Goal: Task Accomplishment & Management: Complete application form

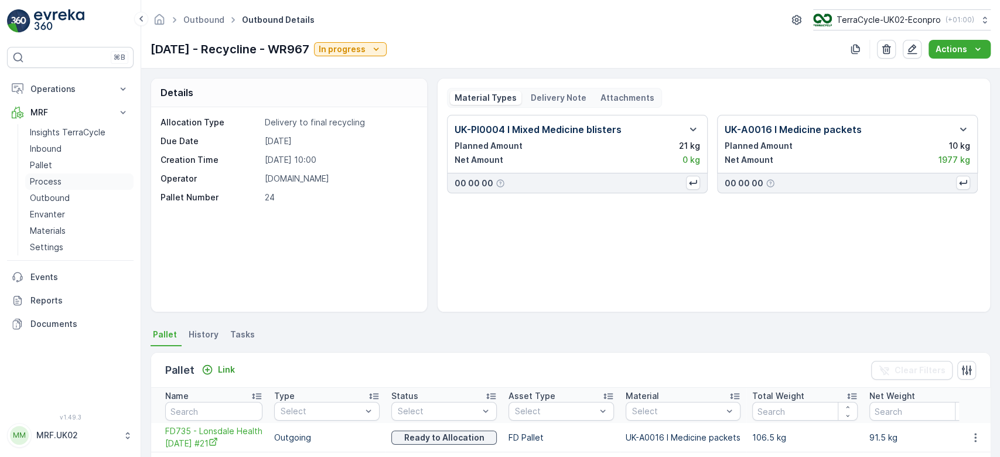
click at [64, 177] on link "Process" at bounding box center [79, 181] width 108 height 16
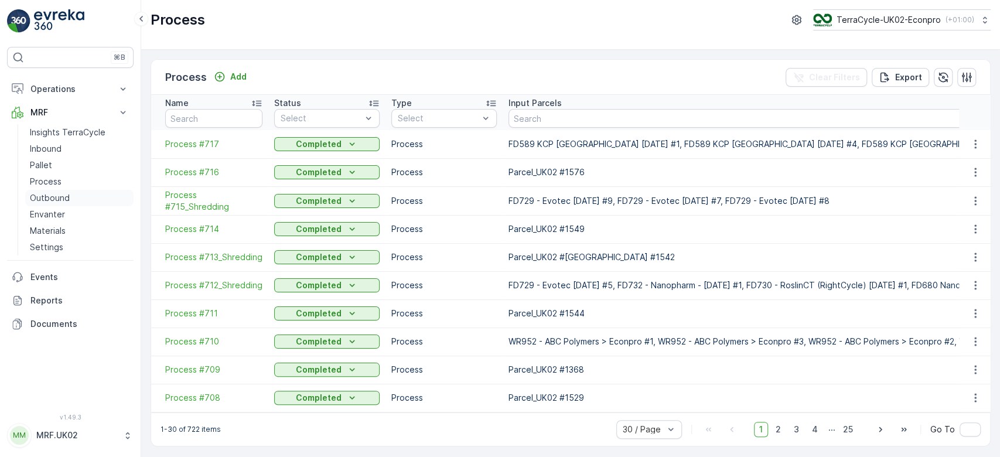
click at [63, 197] on p "Outbound" at bounding box center [50, 198] width 40 height 12
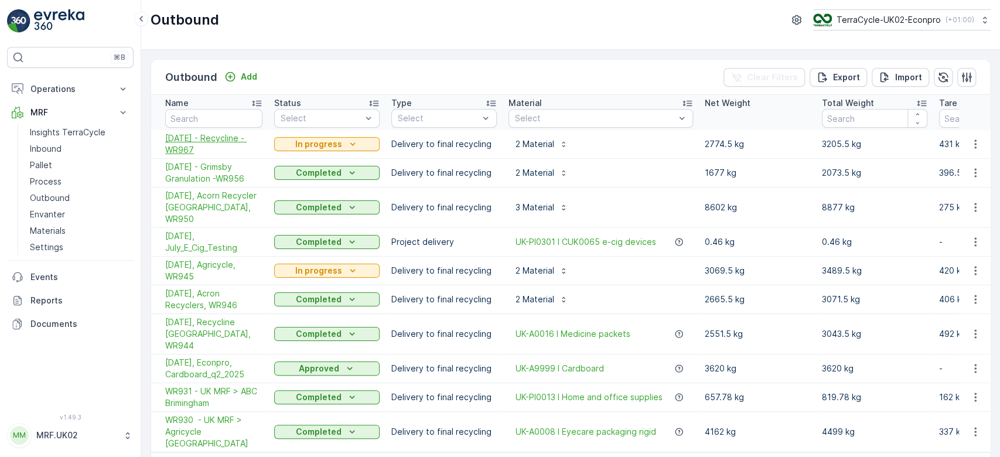
click at [216, 137] on span "[DATE] - Recycline - WR967" at bounding box center [213, 143] width 97 height 23
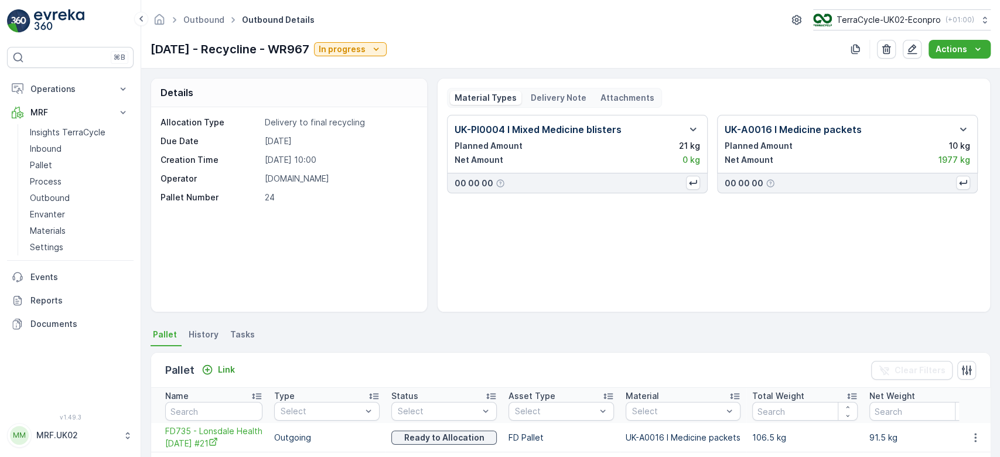
click at [904, 287] on div "UK-PI0004 I Mixed Medicine blisters Planned Amount 21 kg Net Amount 0 kg 00 00 …" at bounding box center [714, 209] width 534 height 188
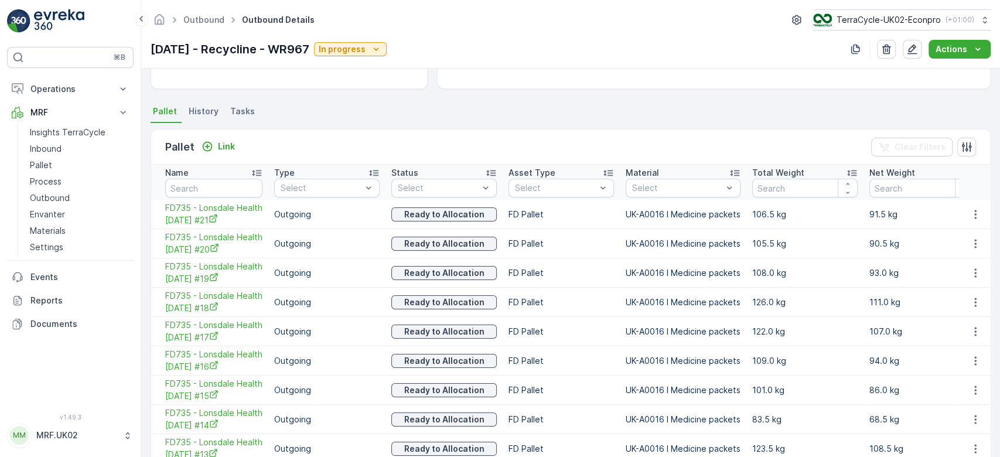
scroll to position [192, 0]
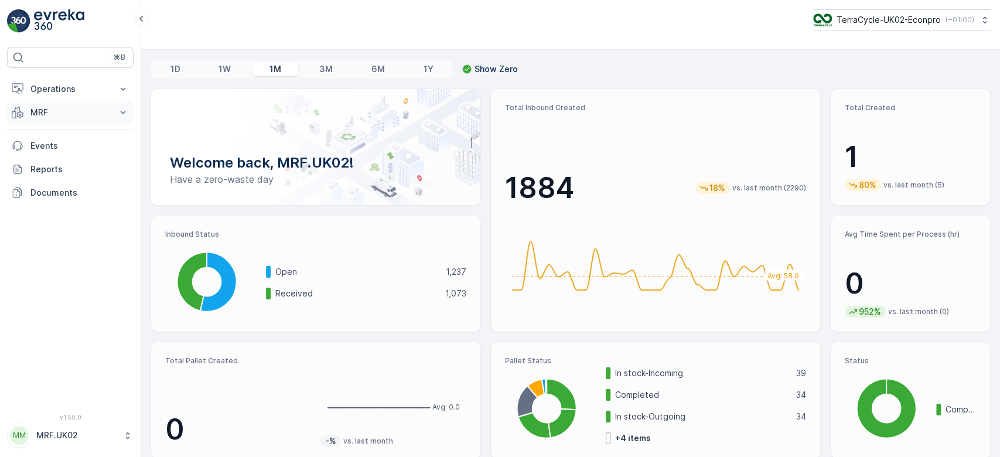
click at [53, 113] on p "MRF" at bounding box center [70, 113] width 80 height 12
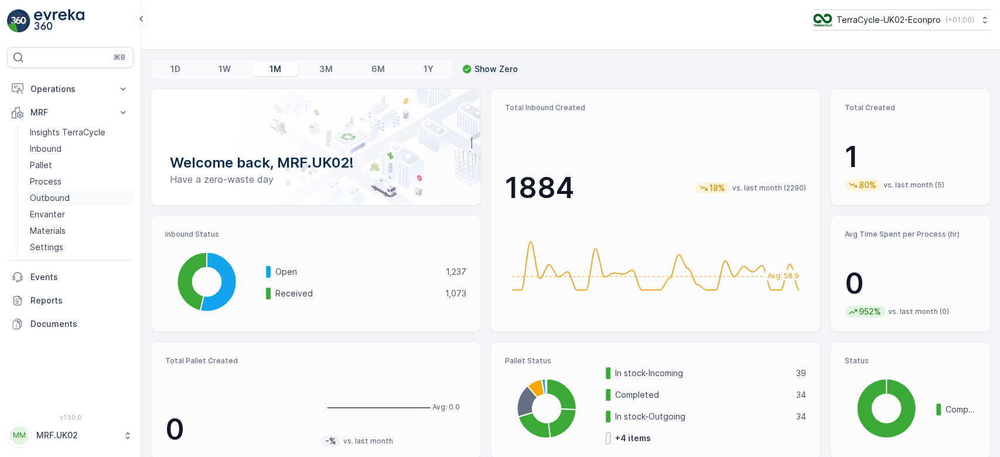
click at [60, 199] on p "Outbound" at bounding box center [50, 198] width 40 height 12
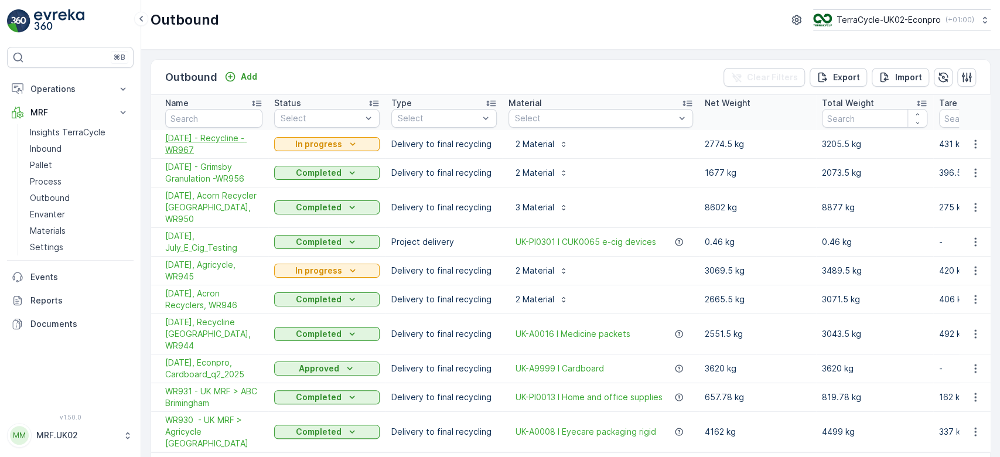
click at [199, 135] on span "10.09.2025 - Recycline - WR967" at bounding box center [213, 143] width 97 height 23
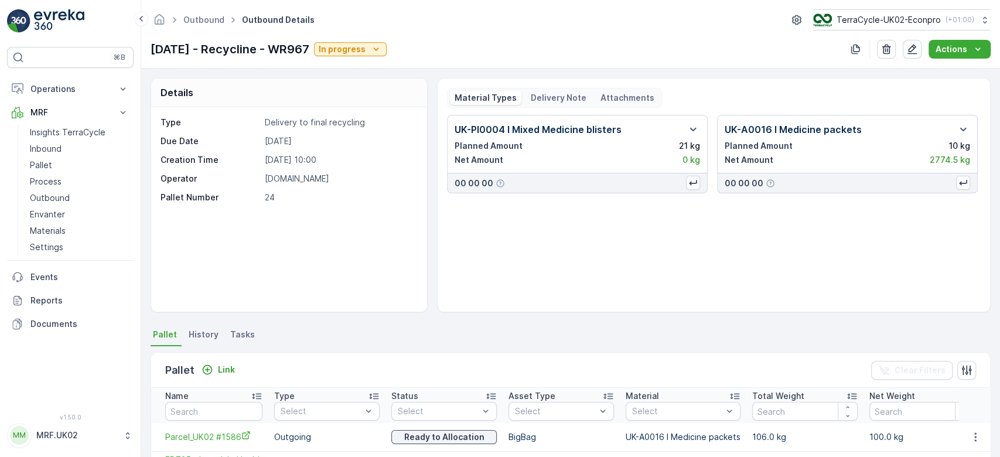
click at [989, 134] on div "Details Type Delivery to final recycling Due Date 10.09.2025 Creation Time 09.0…" at bounding box center [570, 263] width 859 height 389
click at [560, 92] on p "Delivery Note" at bounding box center [559, 98] width 56 height 12
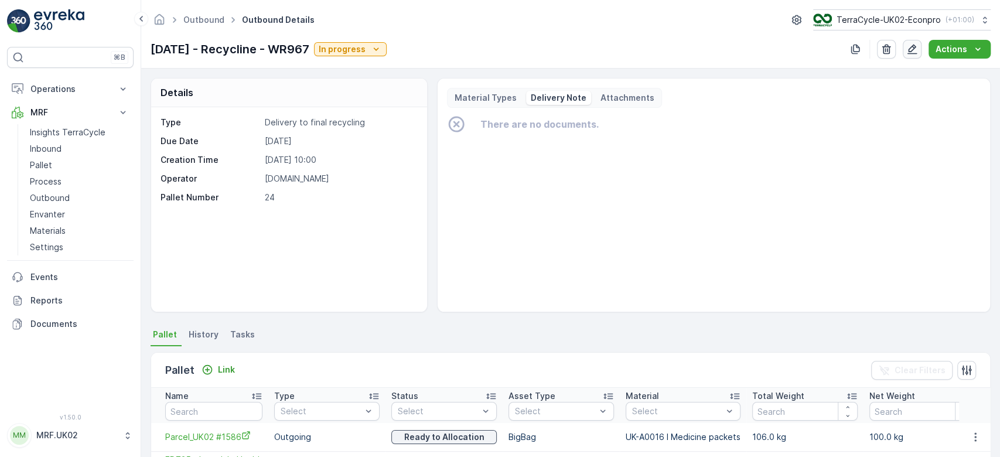
click at [914, 40] on button "button" at bounding box center [912, 49] width 19 height 19
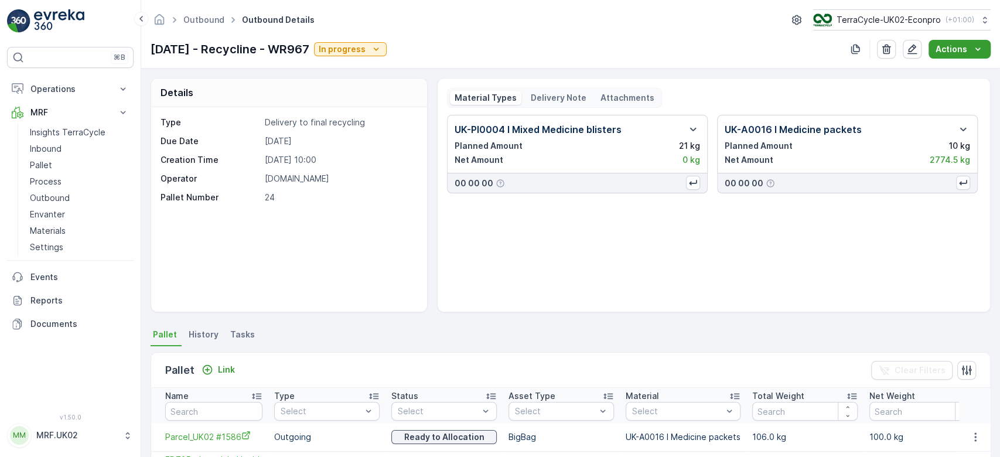
click at [958, 43] on p "Actions" at bounding box center [952, 49] width 32 height 12
click at [948, 66] on span "Create Delivery Note" at bounding box center [954, 71] width 84 height 12
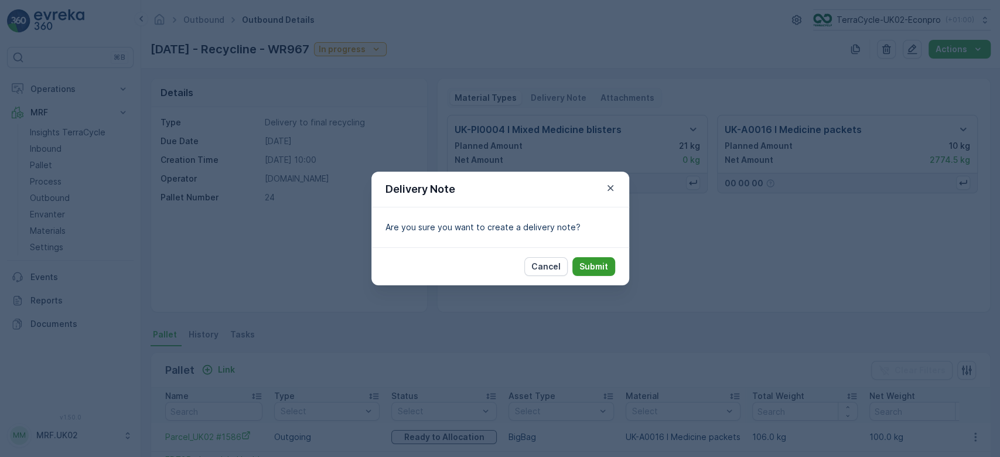
click at [592, 268] on p "Submit" at bounding box center [594, 267] width 29 height 12
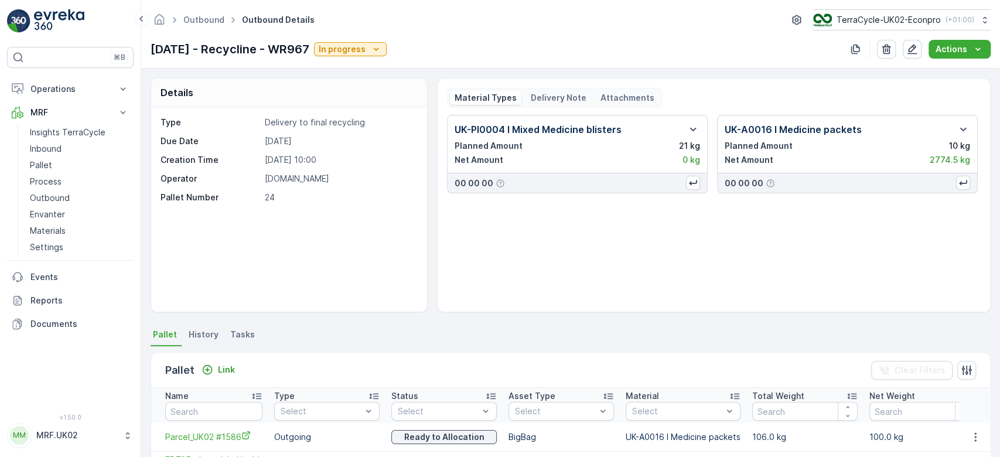
click at [567, 95] on p "Delivery Note" at bounding box center [559, 98] width 56 height 12
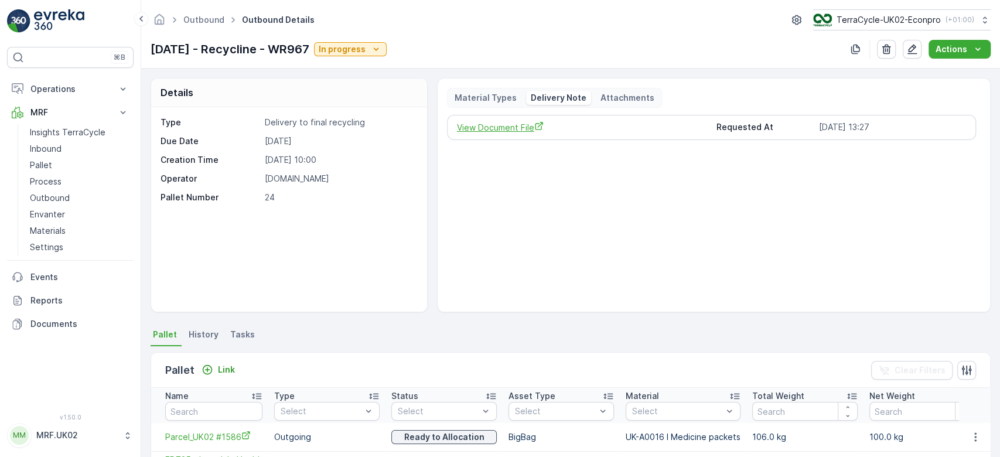
click at [522, 124] on span "View Document File" at bounding box center [582, 127] width 250 height 12
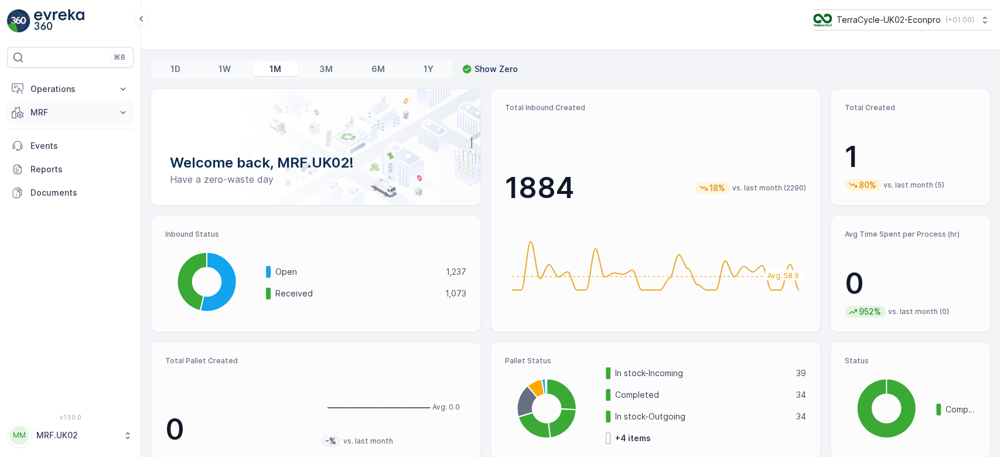
click at [53, 108] on p "MRF" at bounding box center [70, 113] width 80 height 12
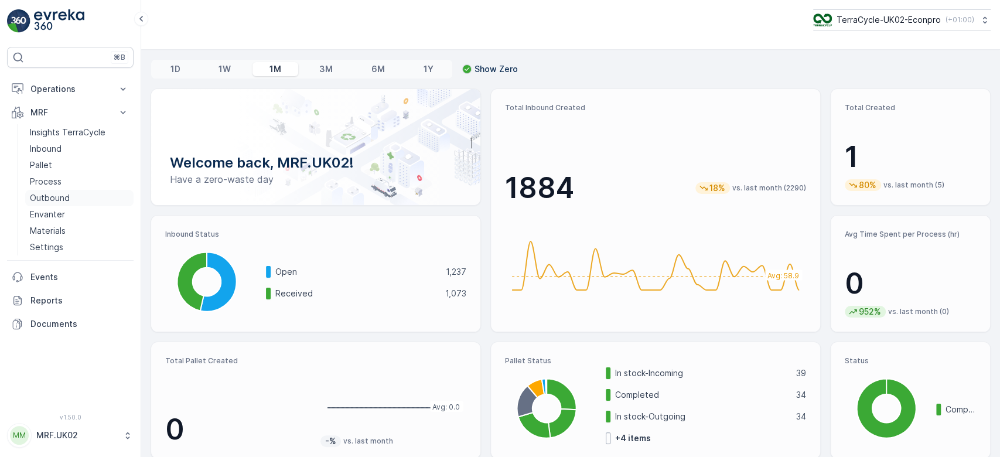
click at [63, 191] on link "Outbound" at bounding box center [79, 198] width 108 height 16
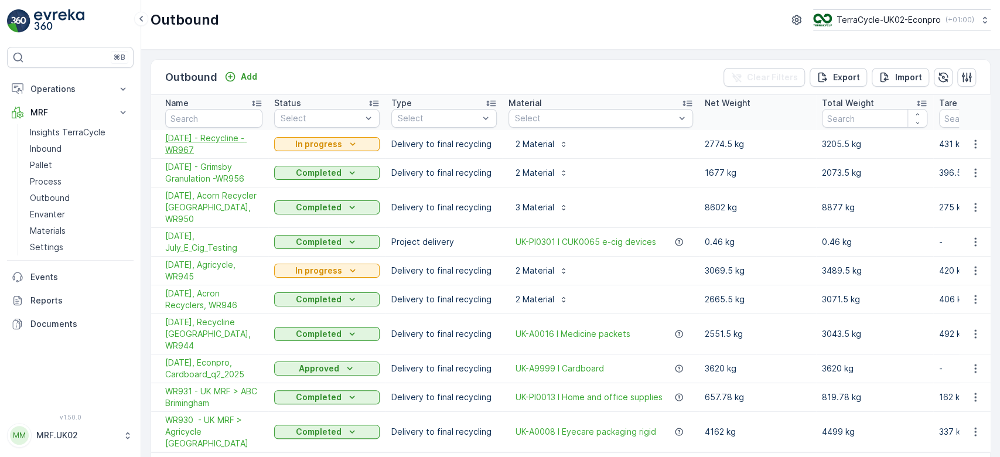
click at [244, 143] on span "[DATE] - Recycline - WR967" at bounding box center [213, 143] width 97 height 23
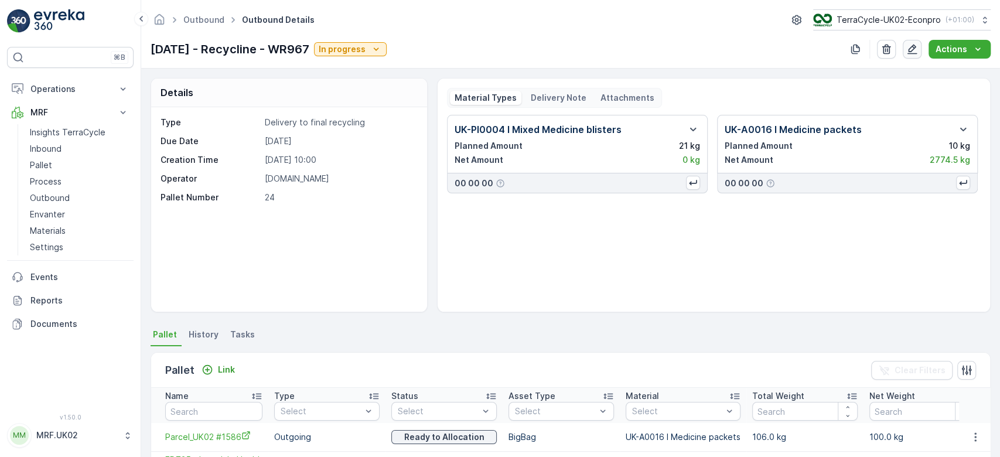
click at [914, 50] on icon "button" at bounding box center [913, 50] width 10 height 10
click at [576, 94] on p "Delivery Note" at bounding box center [559, 98] width 56 height 12
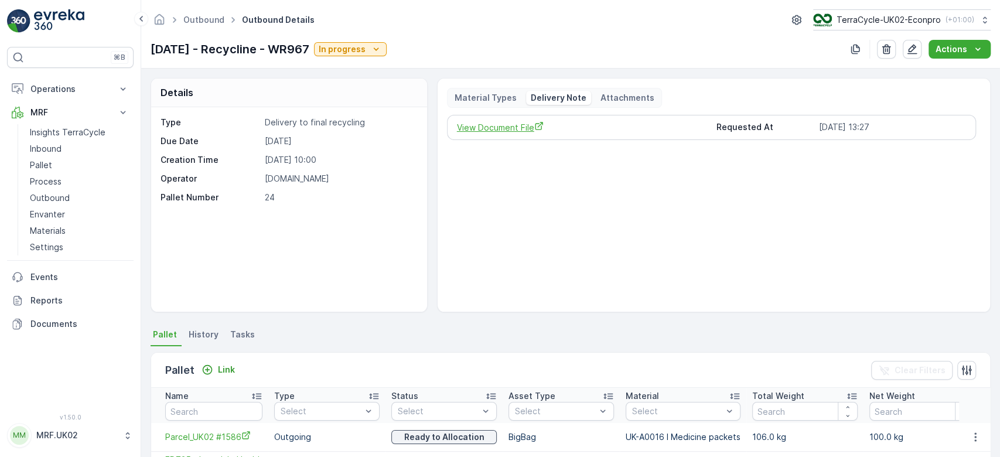
click at [531, 122] on span "View Document File" at bounding box center [582, 127] width 250 height 12
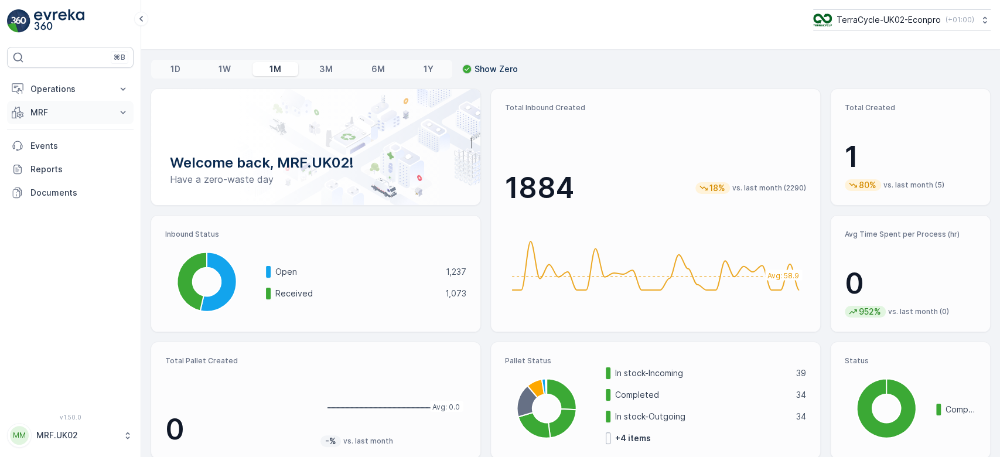
click at [71, 118] on button "MRF" at bounding box center [70, 112] width 127 height 23
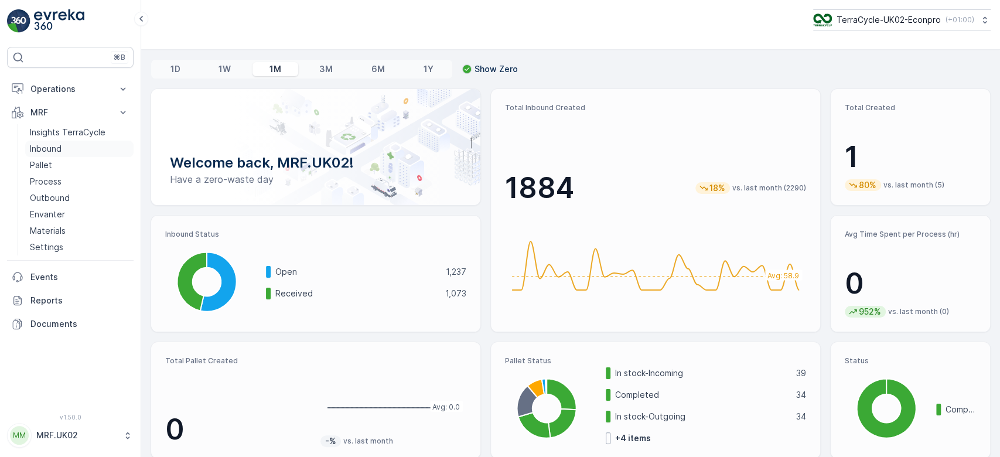
click at [76, 146] on link "Inbound" at bounding box center [79, 149] width 108 height 16
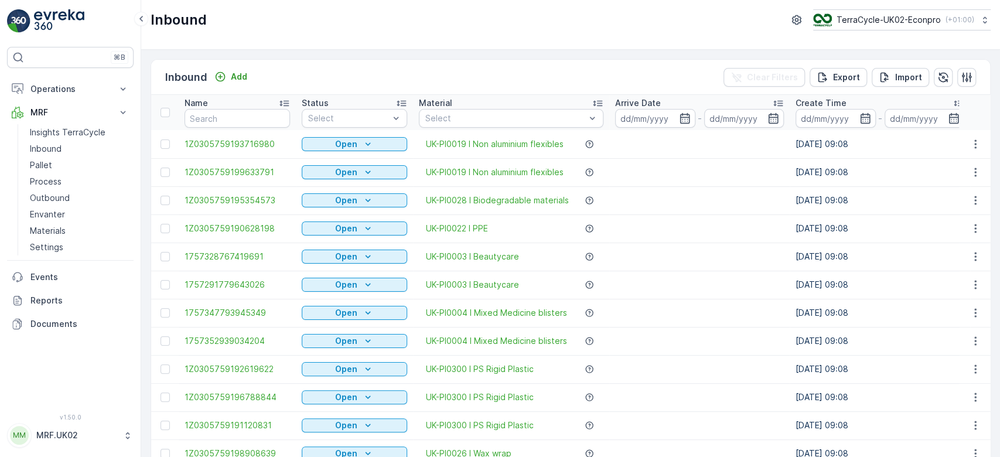
click at [333, 159] on td "Open" at bounding box center [354, 172] width 117 height 28
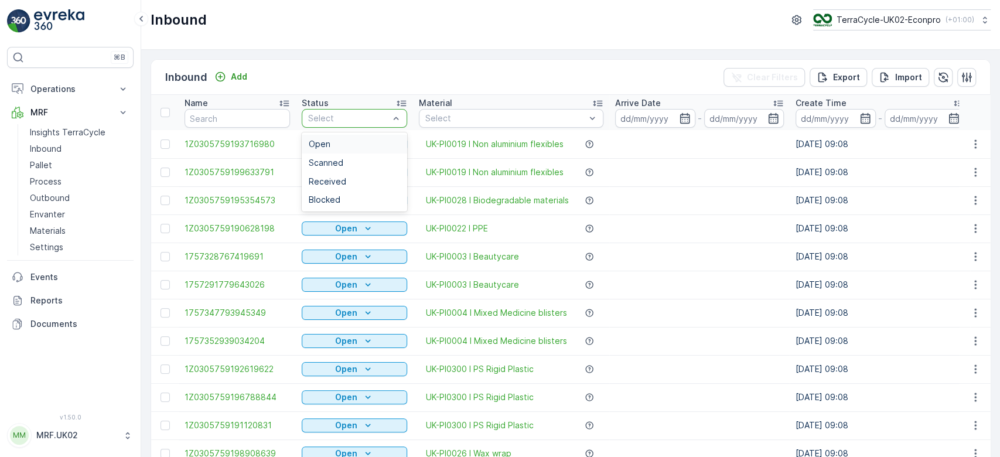
click at [339, 124] on div "Select" at bounding box center [354, 118] width 105 height 19
click at [338, 162] on span "Scanned" at bounding box center [326, 162] width 35 height 9
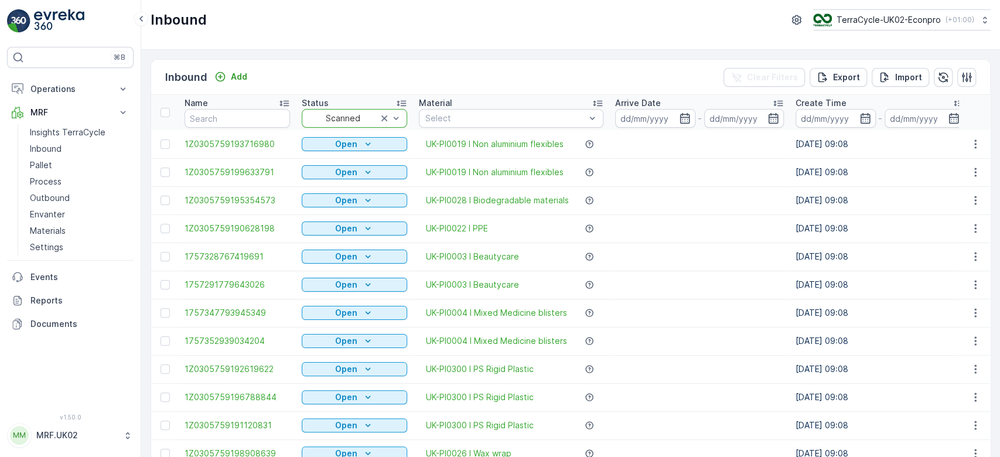
click at [338, 162] on td "Open" at bounding box center [354, 172] width 117 height 28
click at [238, 117] on input "text" at bounding box center [237, 118] width 105 height 19
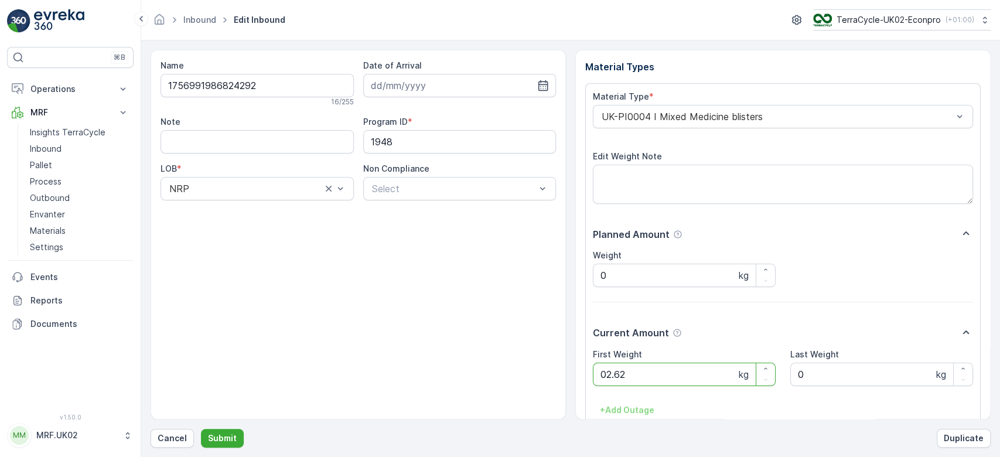
click at [201, 429] on button "Submit" at bounding box center [222, 438] width 43 height 19
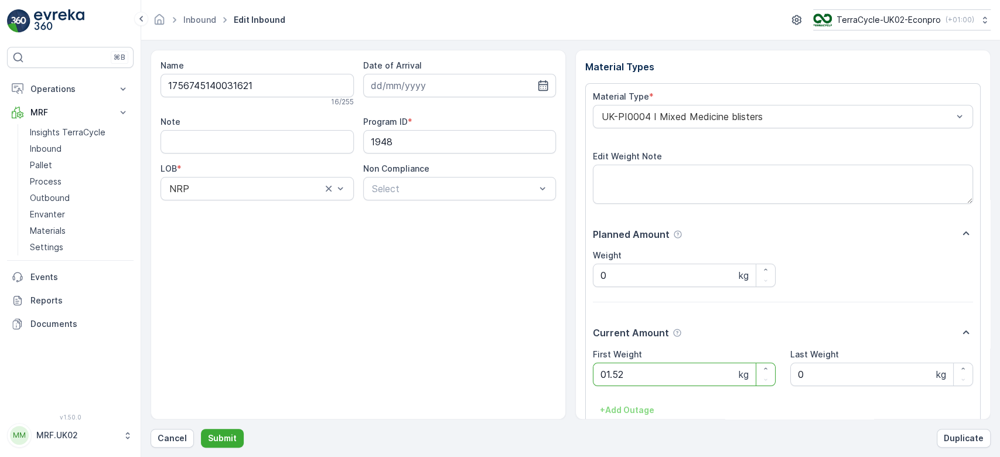
click at [201, 429] on button "Submit" at bounding box center [222, 438] width 43 height 19
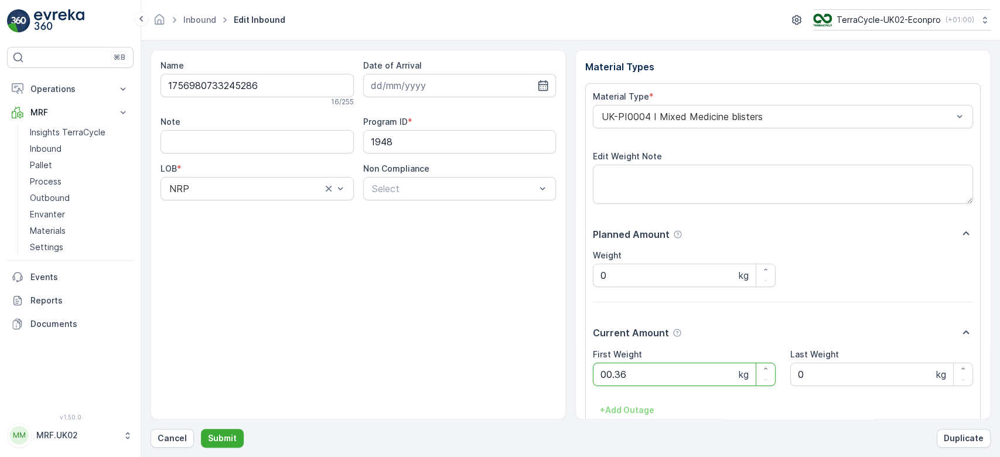
click at [201, 429] on button "Submit" at bounding box center [222, 438] width 43 height 19
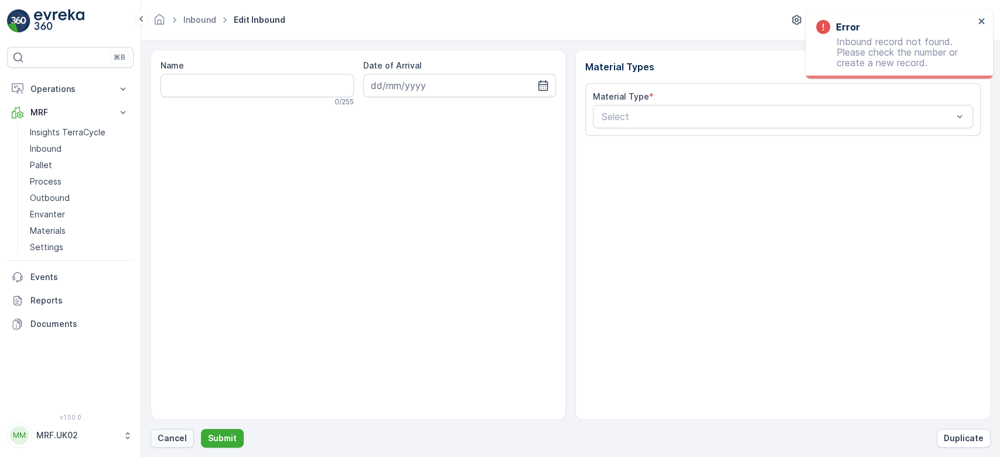
click at [165, 439] on p "Cancel" at bounding box center [172, 438] width 29 height 12
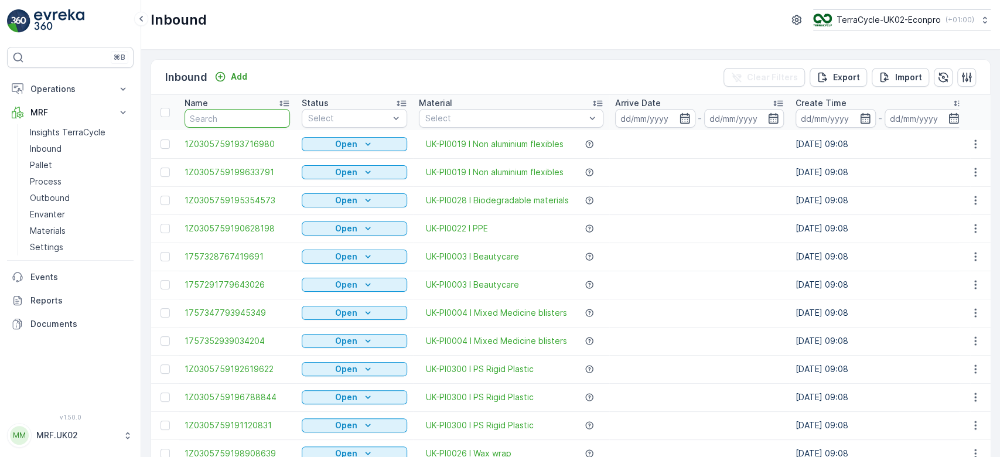
click at [234, 114] on input "text" at bounding box center [237, 118] width 105 height 19
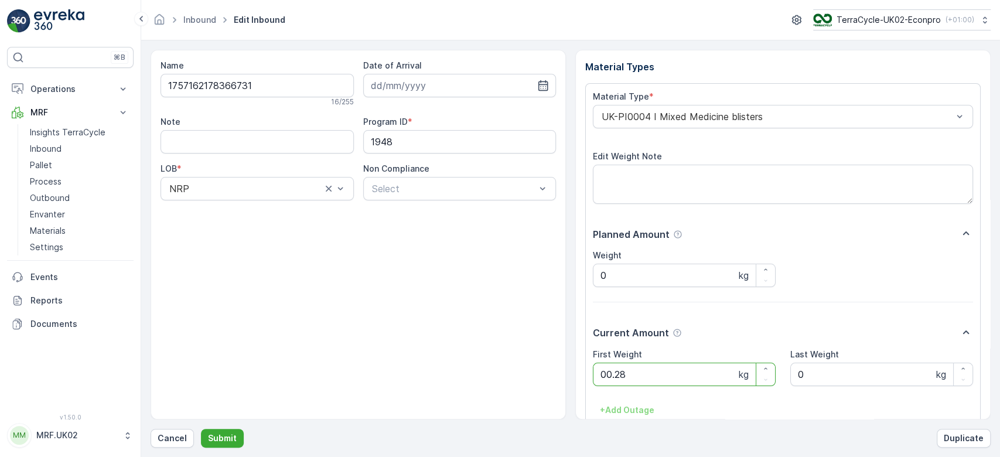
click at [201, 429] on button "Submit" at bounding box center [222, 438] width 43 height 19
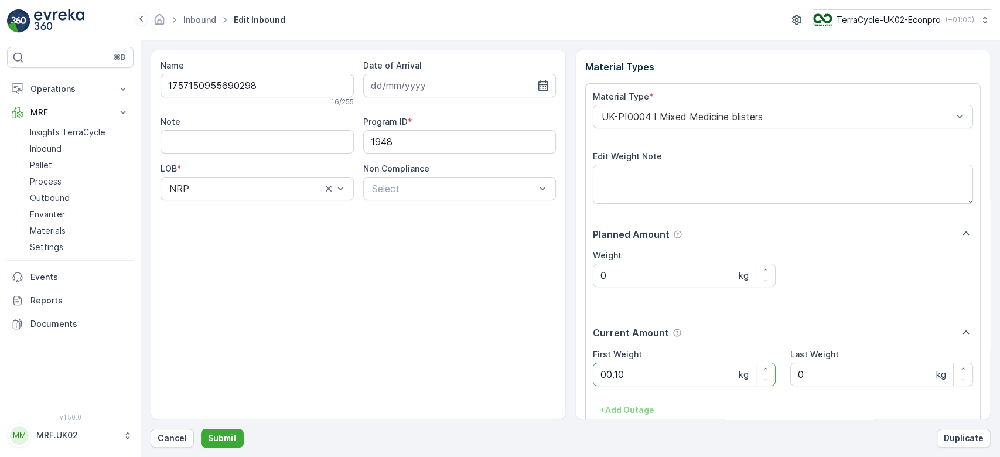
click at [201, 429] on button "Submit" at bounding box center [222, 438] width 43 height 19
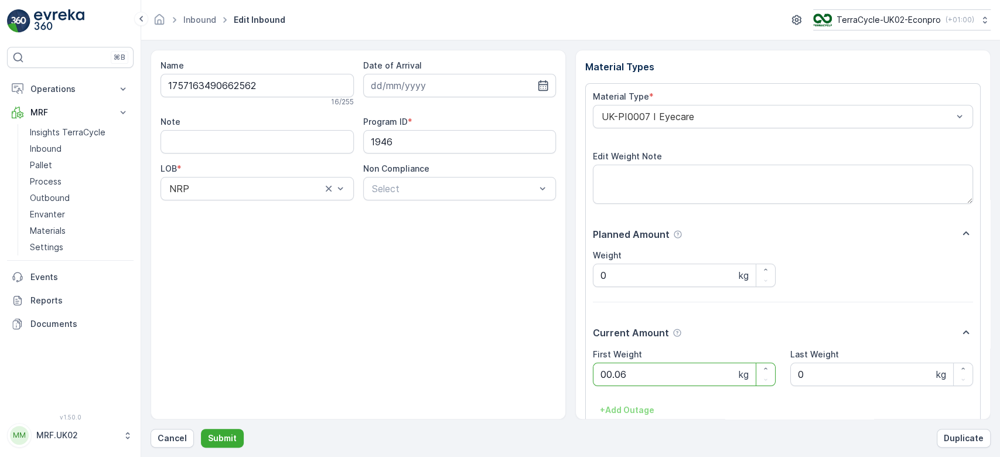
click at [201, 429] on button "Submit" at bounding box center [222, 438] width 43 height 19
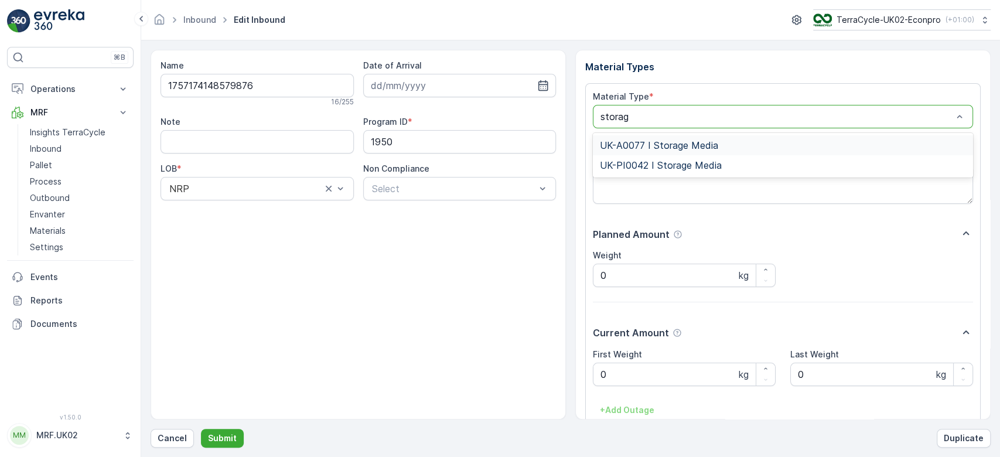
type input "storage"
click at [693, 166] on span "UK-PI0042 I Storage Media" at bounding box center [661, 165] width 122 height 11
click at [616, 373] on Weight "0" at bounding box center [684, 374] width 183 height 23
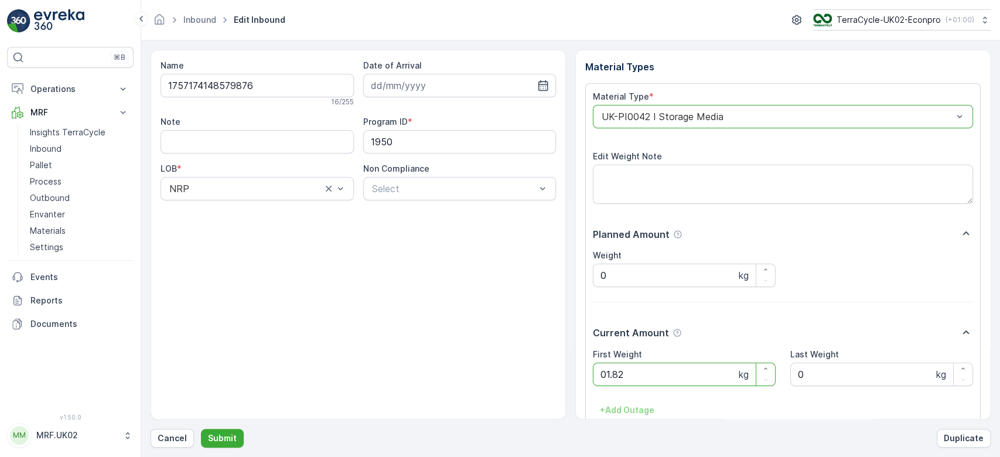
click at [201, 429] on button "Submit" at bounding box center [222, 438] width 43 height 19
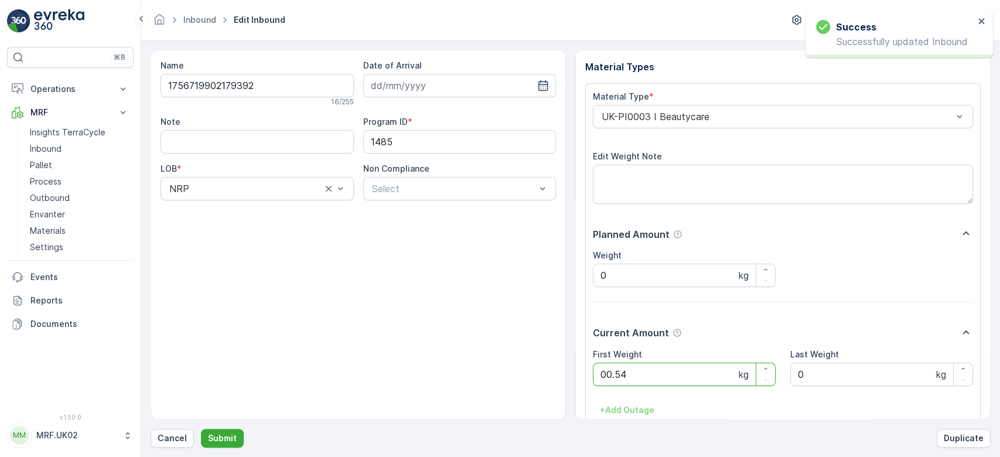
click at [201, 429] on button "Submit" at bounding box center [222, 438] width 43 height 19
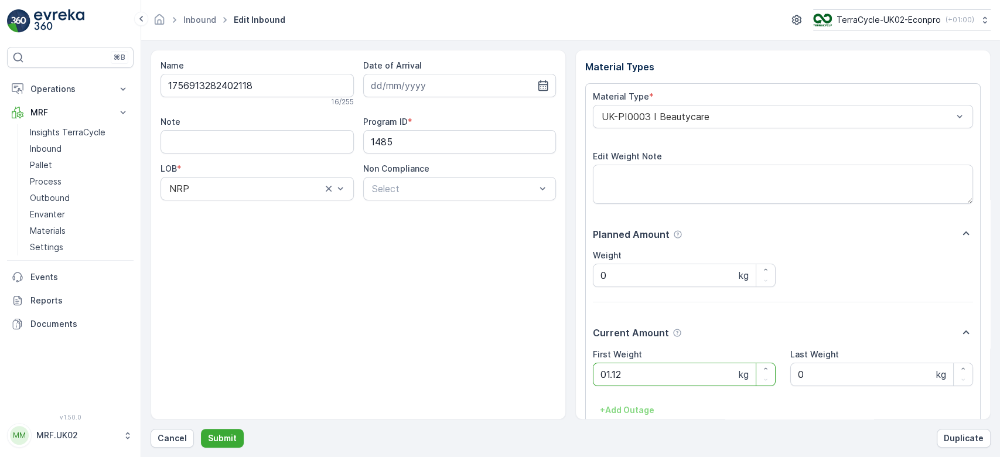
click at [201, 429] on button "Submit" at bounding box center [222, 438] width 43 height 19
